Goal: Entertainment & Leisure: Consume media (video, audio)

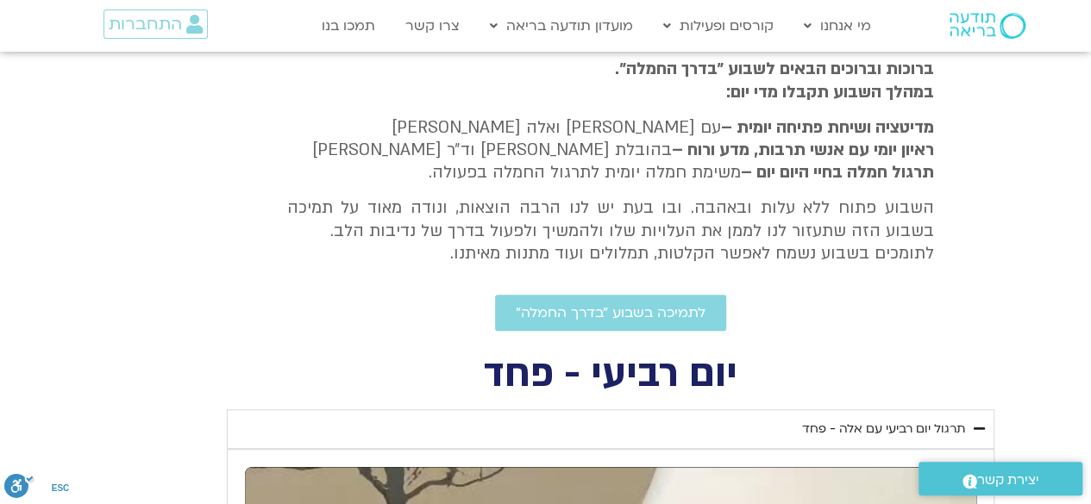
scroll to position [362, 0]
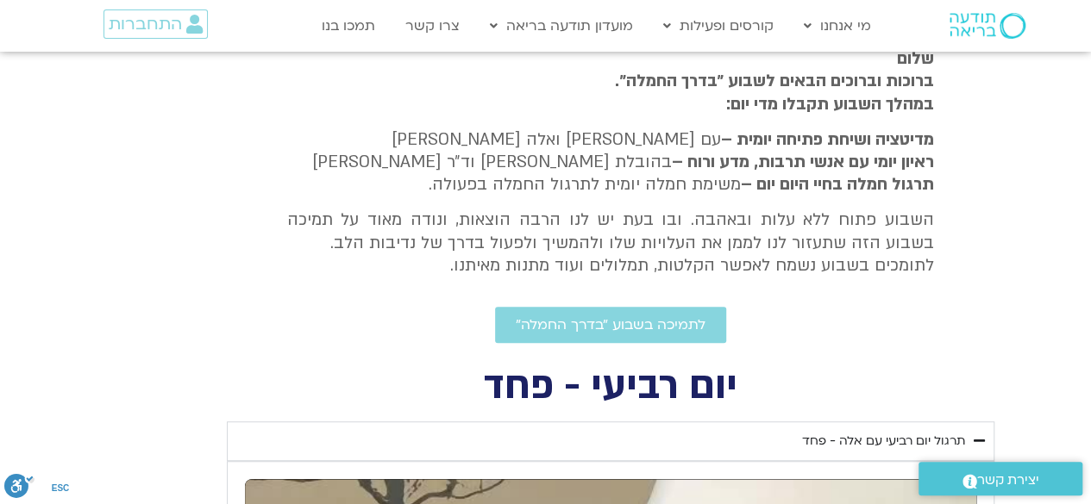
type input "1377.76"
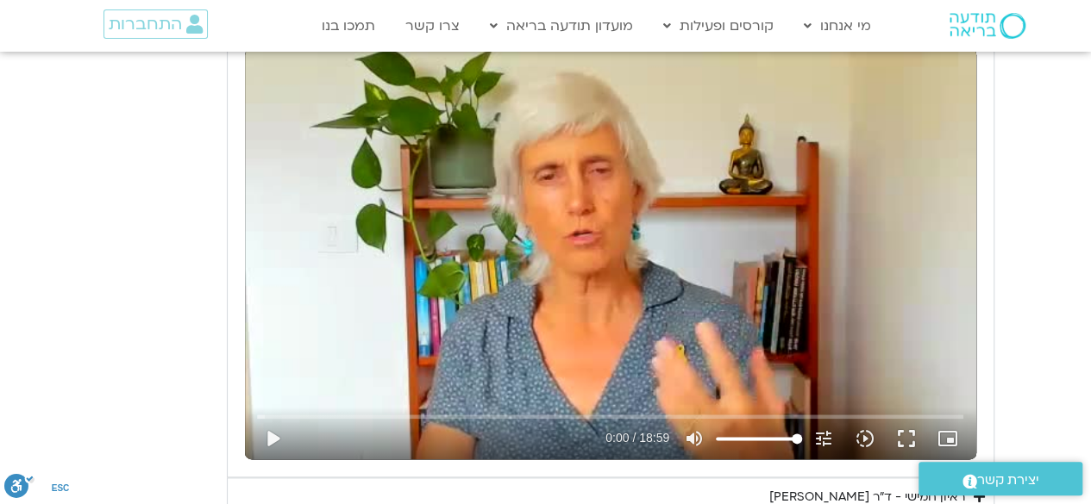
scroll to position [828, 0]
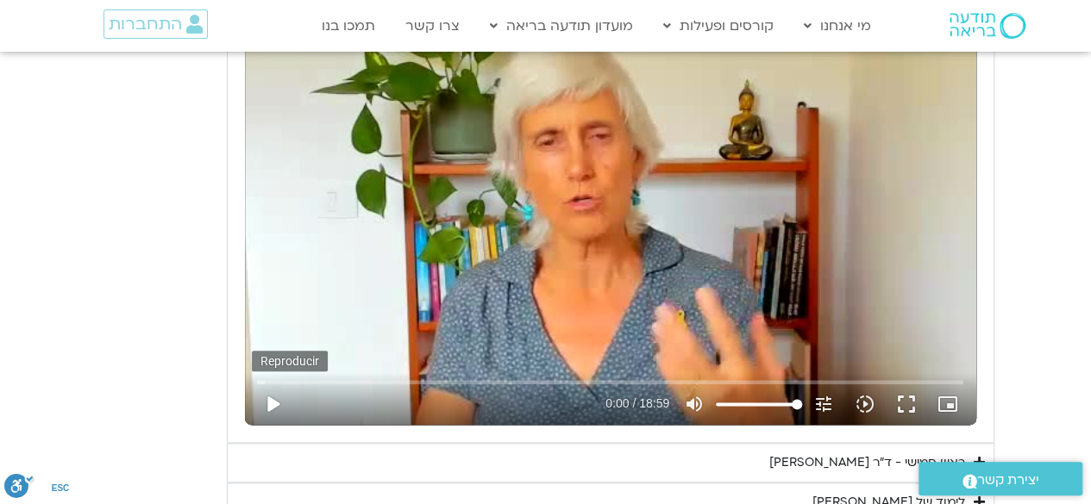
click at [274, 399] on button "play_arrow" at bounding box center [272, 404] width 41 height 41
click at [276, 400] on button "pause" at bounding box center [272, 404] width 41 height 41
click at [276, 400] on button "play_arrow" at bounding box center [272, 404] width 41 height 41
click at [266, 399] on button "pause" at bounding box center [272, 404] width 41 height 41
click at [272, 399] on button "play_arrow" at bounding box center [272, 404] width 41 height 41
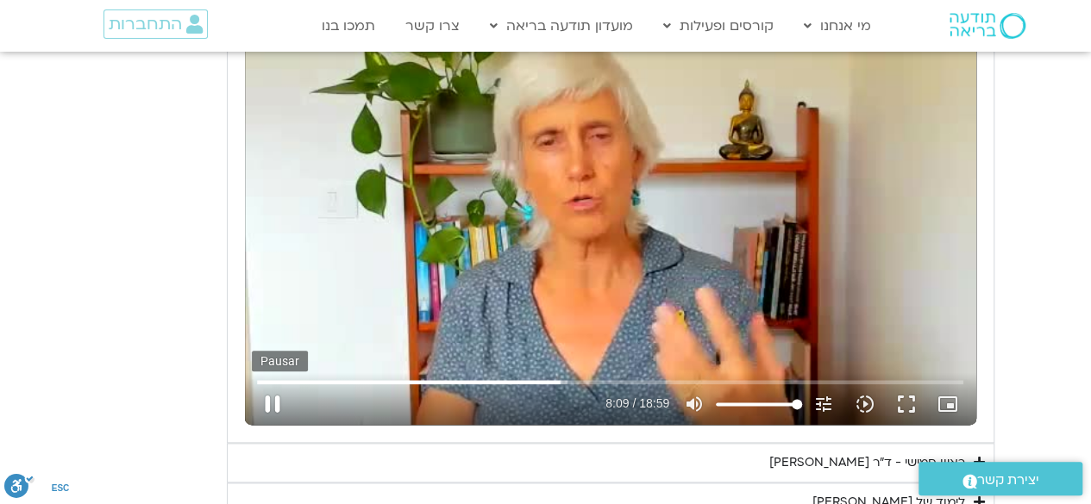
click at [266, 401] on button "pause" at bounding box center [272, 404] width 41 height 41
click at [542, 381] on input "Buscar" at bounding box center [610, 382] width 706 height 10
click at [274, 401] on button "play_arrow" at bounding box center [272, 404] width 41 height 41
click at [517, 382] on input "Buscar" at bounding box center [610, 382] width 706 height 10
click at [272, 396] on button "pause" at bounding box center [272, 404] width 41 height 41
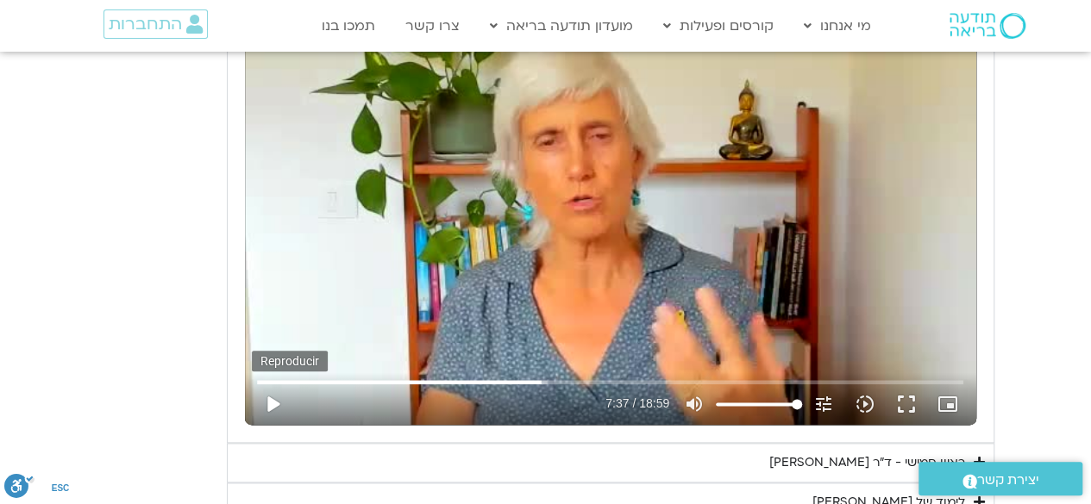
click at [271, 402] on button "play_arrow" at bounding box center [272, 404] width 41 height 41
click at [267, 396] on button "pause" at bounding box center [272, 404] width 41 height 41
click at [271, 400] on button "play_arrow" at bounding box center [272, 404] width 41 height 41
click at [270, 406] on button "pause" at bounding box center [272, 404] width 41 height 41
click at [270, 406] on button "play_arrow" at bounding box center [272, 404] width 41 height 41
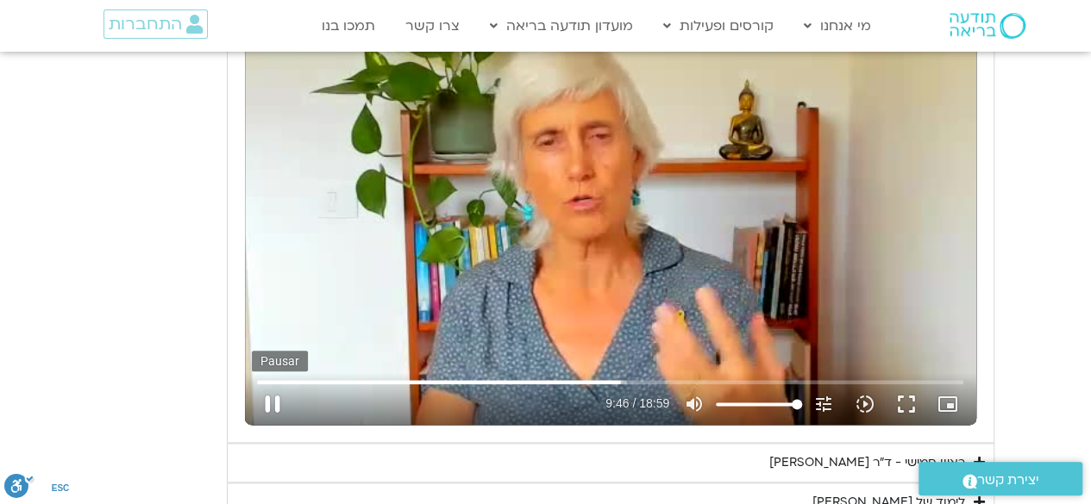
click at [268, 403] on button "pause" at bounding box center [272, 404] width 41 height 41
click at [271, 401] on button "play_arrow" at bounding box center [272, 404] width 41 height 41
click at [268, 400] on button "pause" at bounding box center [272, 404] width 41 height 41
click at [268, 403] on button "play_arrow" at bounding box center [272, 404] width 41 height 41
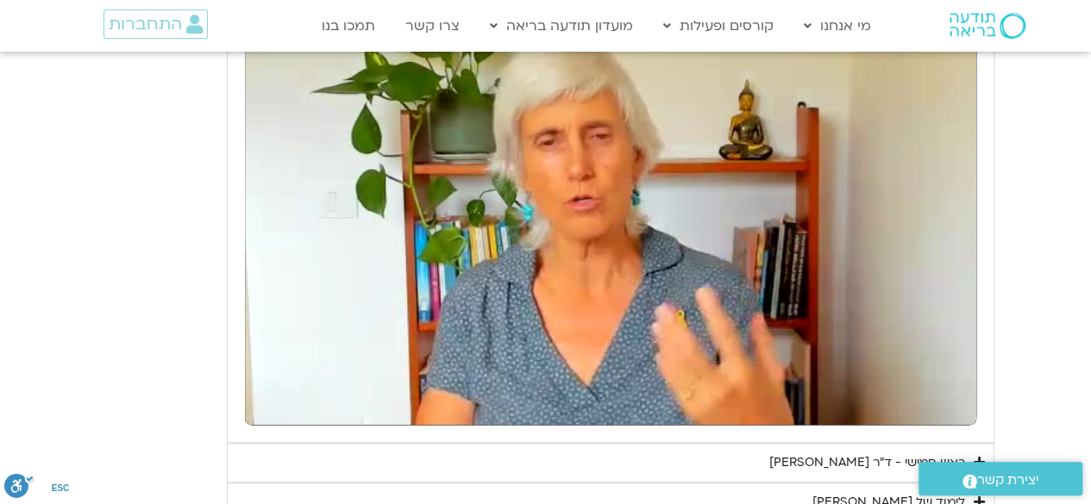
click at [268, 403] on button "pause" at bounding box center [272, 404] width 41 height 41
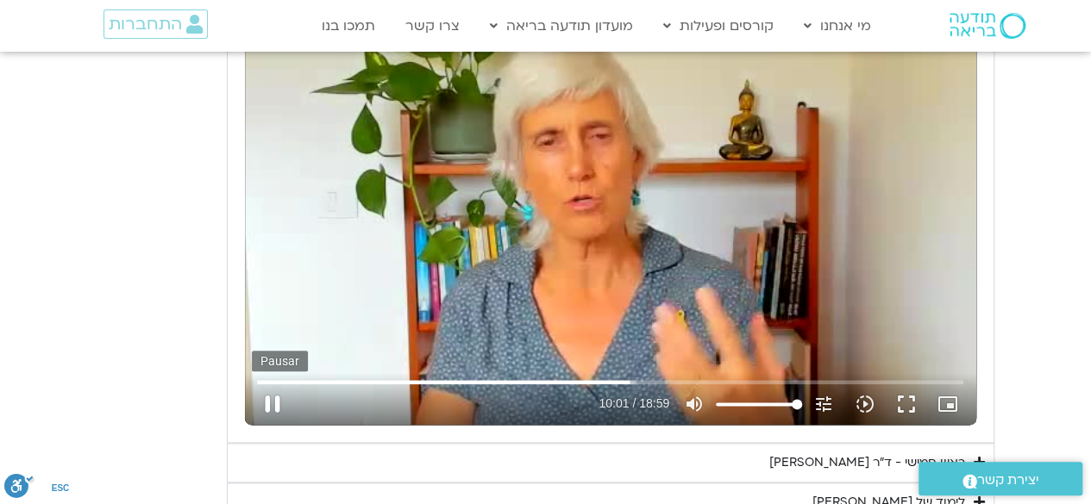
click at [264, 401] on button "pause" at bounding box center [272, 404] width 41 height 41
click at [266, 399] on button "play_arrow" at bounding box center [272, 404] width 41 height 41
click at [272, 393] on button "pause" at bounding box center [272, 404] width 41 height 41
click at [274, 392] on button "play_arrow" at bounding box center [272, 404] width 41 height 41
click at [274, 389] on button "pause" at bounding box center [272, 404] width 41 height 41
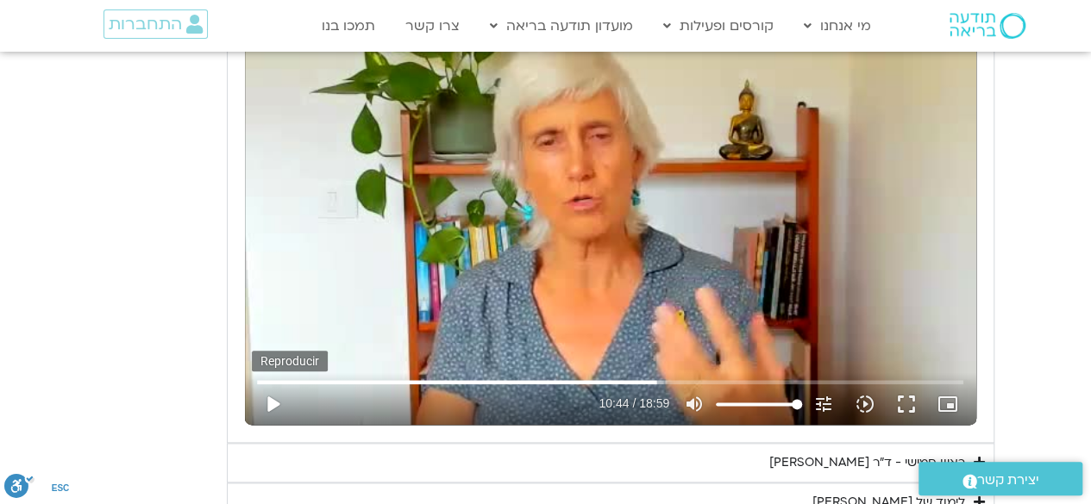
click at [271, 402] on button "play_arrow" at bounding box center [272, 404] width 41 height 41
click at [272, 406] on button "pause" at bounding box center [272, 404] width 41 height 41
click at [272, 406] on button "play_arrow" at bounding box center [272, 404] width 41 height 41
click at [272, 406] on button "pause" at bounding box center [272, 404] width 41 height 41
click at [272, 406] on button "play_arrow" at bounding box center [272, 404] width 41 height 41
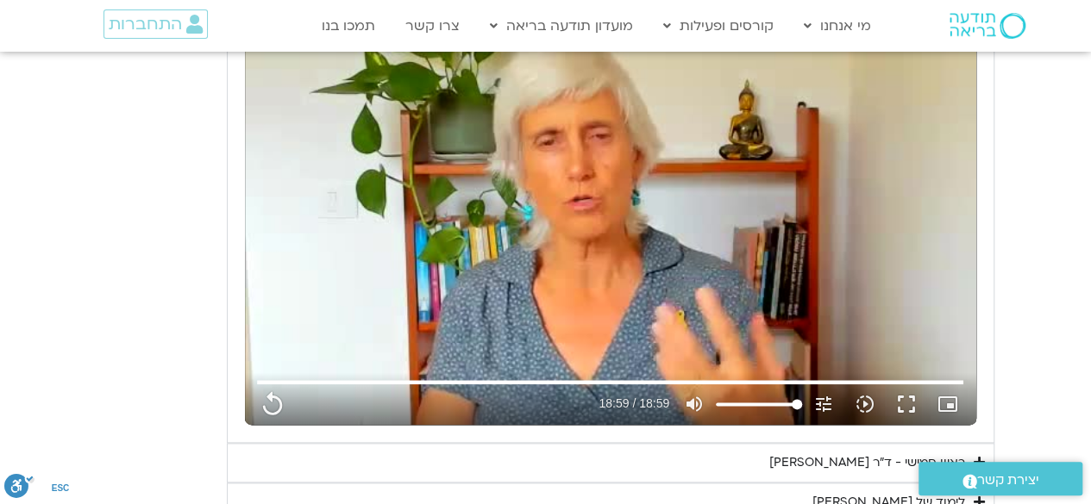
click at [1037, 330] on section "יום חמישי - אשמה תרגול יום חמישי עם סנדיה - אשמה נא להזין כתובת אימייל כדי לצפו…" at bounding box center [545, 232] width 1091 height 659
click at [1058, 397] on section "יום חמישי - אשמה תרגול יום חמישי עם סנדיה - אשמה נא להזין כתובת אימייל כדי לצפו…" at bounding box center [545, 232] width 1091 height 659
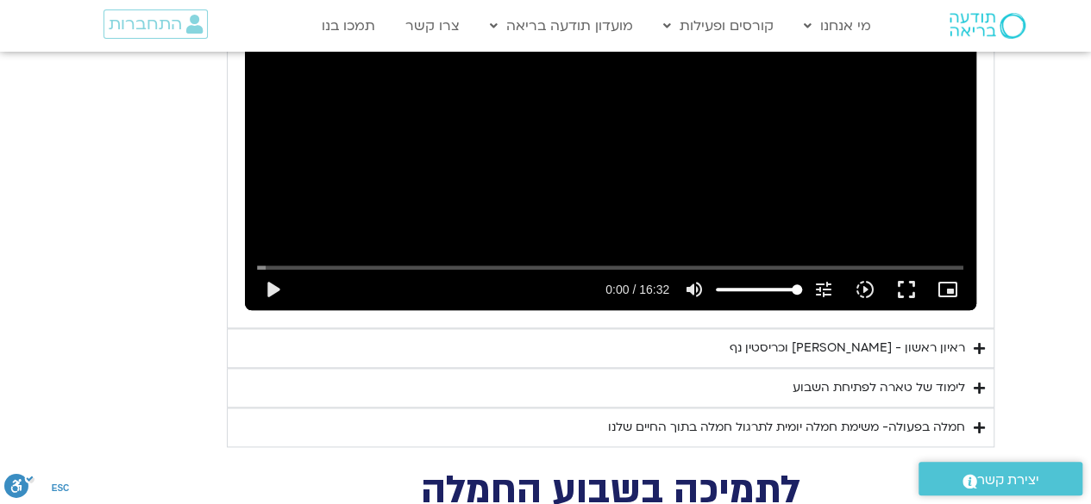
scroll to position [4137, 0]
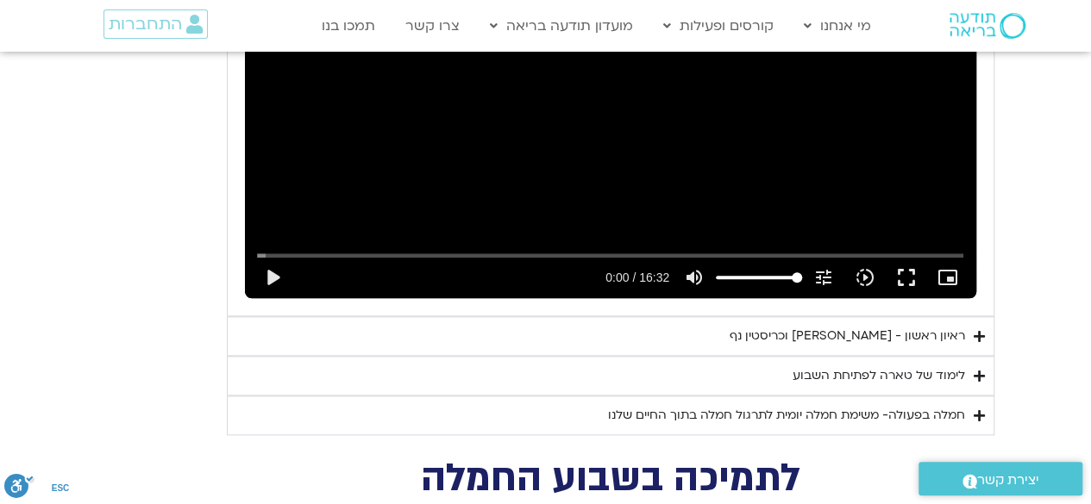
click at [966, 356] on summary "לימוד של טארה לפתיחת השבוע" at bounding box center [610, 376] width 767 height 40
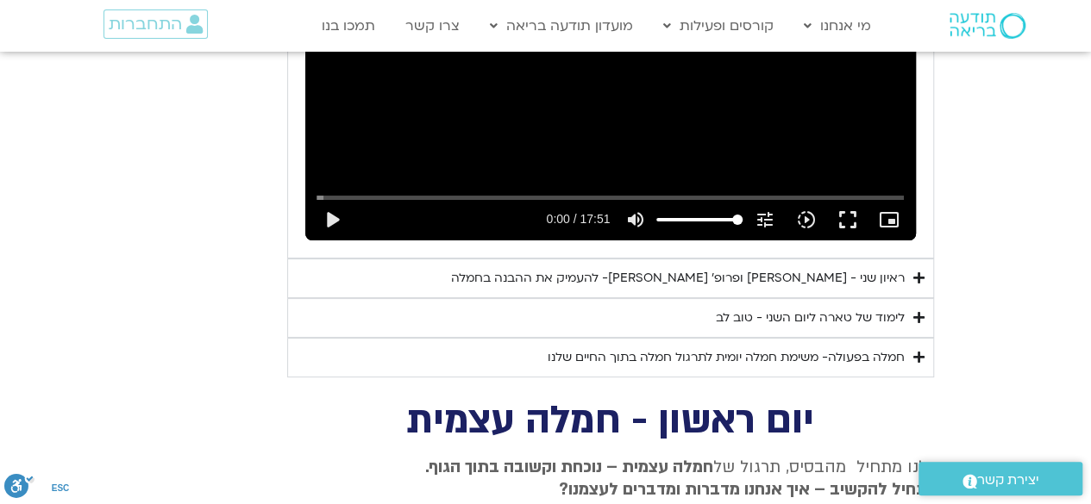
scroll to position [3297, 0]
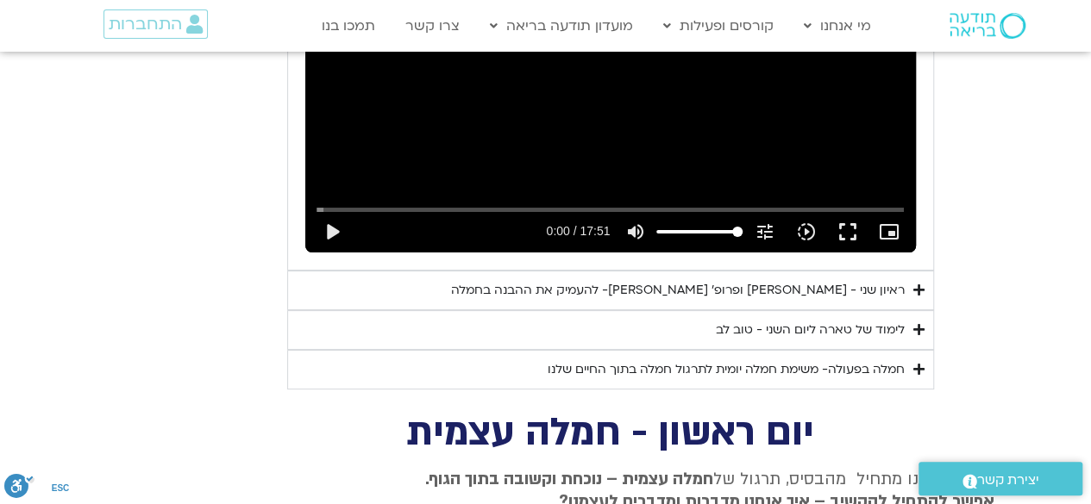
click at [915, 323] on icon "Accordion. Open links with Enter or Space, close with Escape, and navigate with…" at bounding box center [918, 329] width 11 height 13
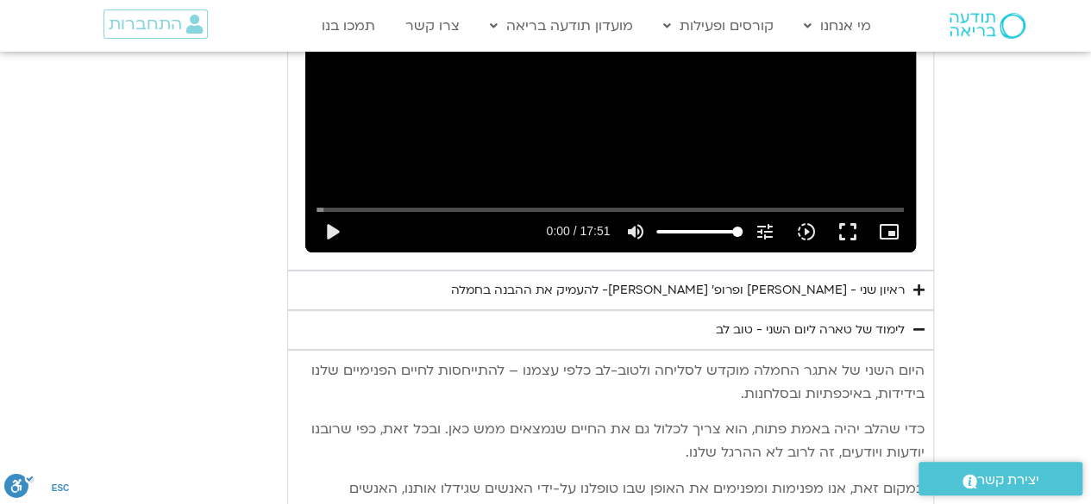
type input "1139.36"
